Goal: Transaction & Acquisition: Purchase product/service

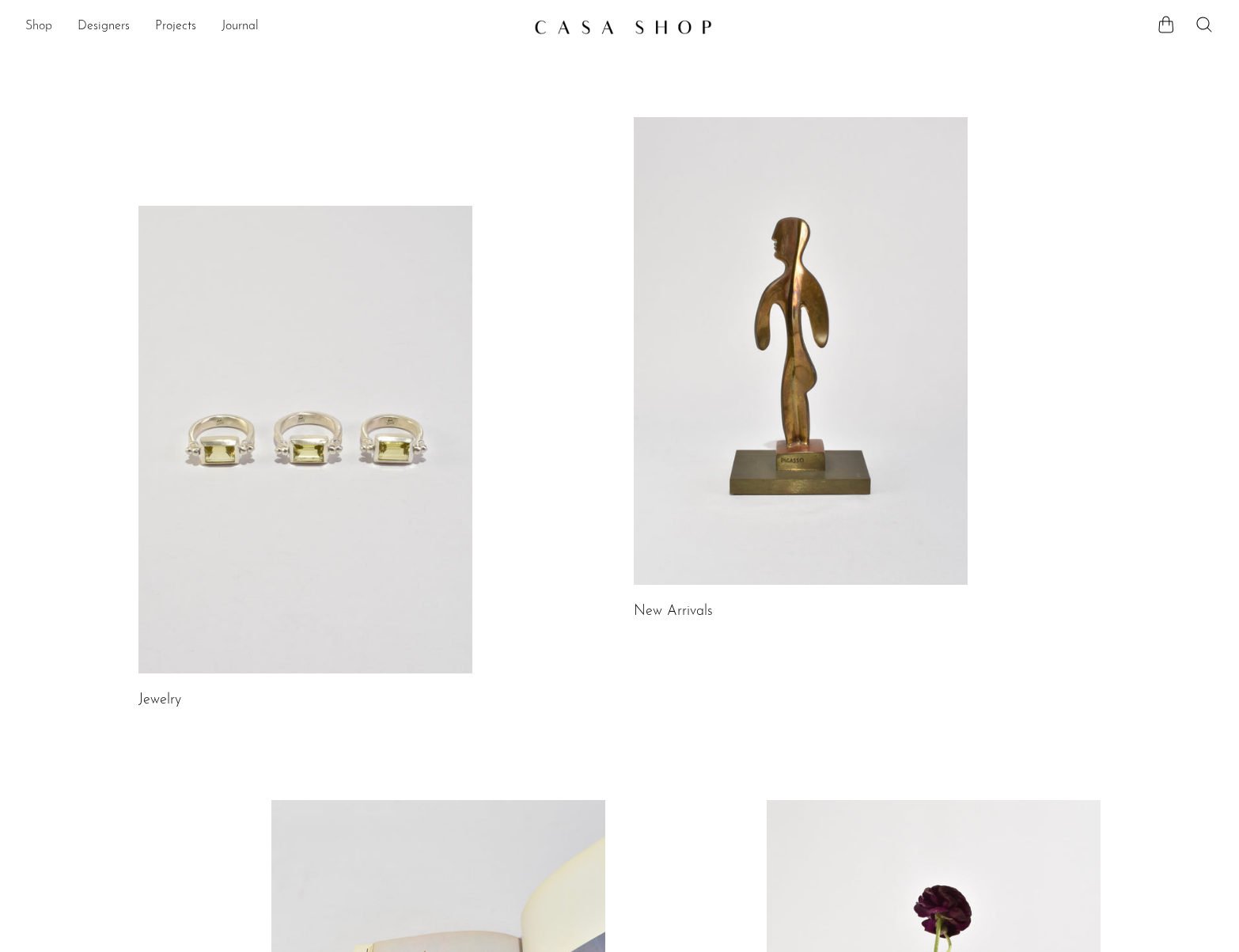
click at [38, 26] on link "Shop" at bounding box center [38, 27] width 27 height 20
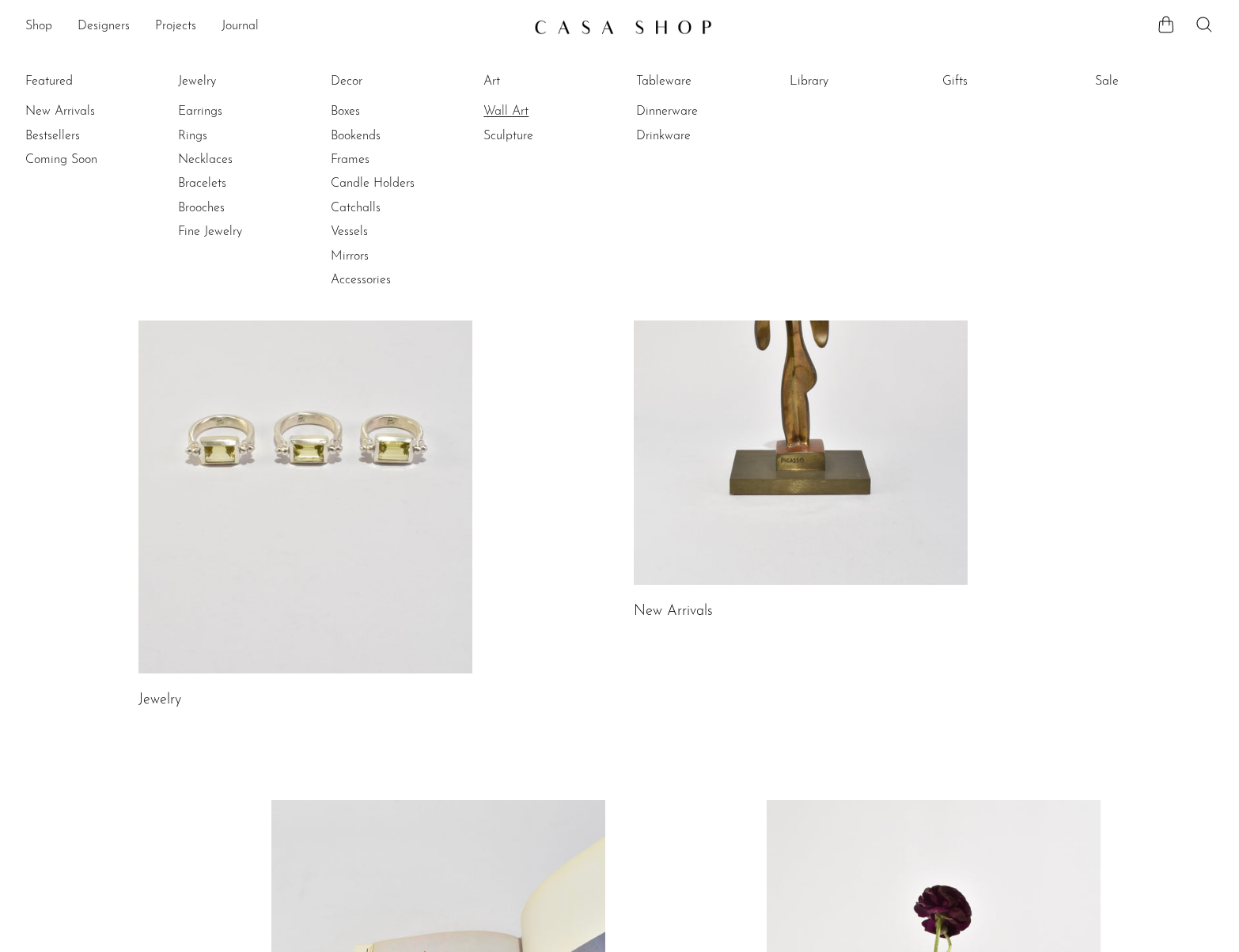
click at [499, 110] on link "Wall Art" at bounding box center [542, 112] width 119 height 18
